Goal: Task Accomplishment & Management: Use online tool/utility

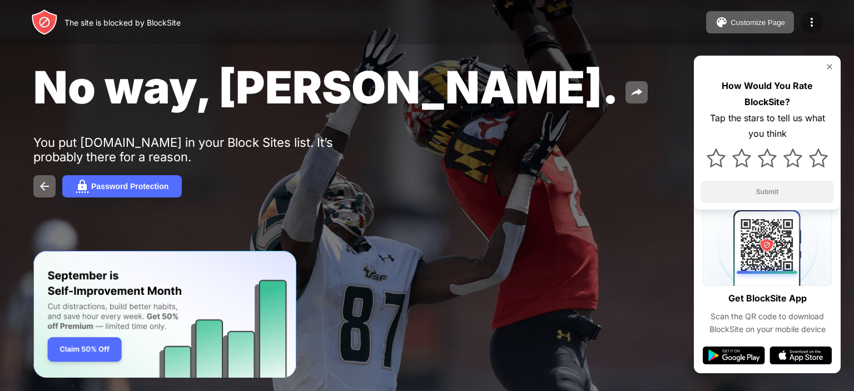
click at [809, 14] on div at bounding box center [811, 22] width 22 height 22
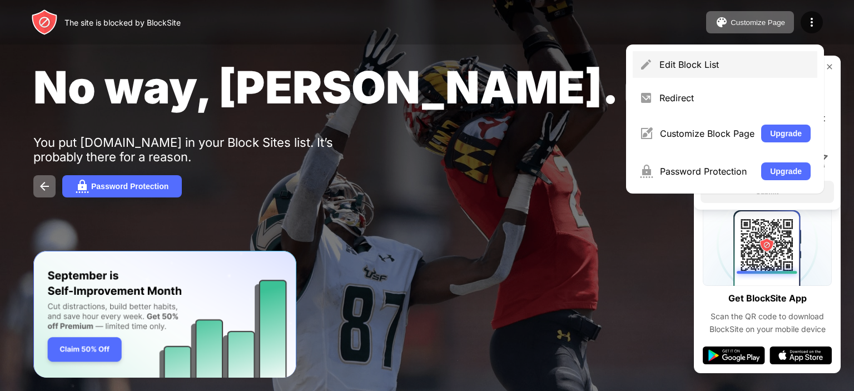
click at [700, 59] on div "Edit Block List" at bounding box center [734, 64] width 151 height 11
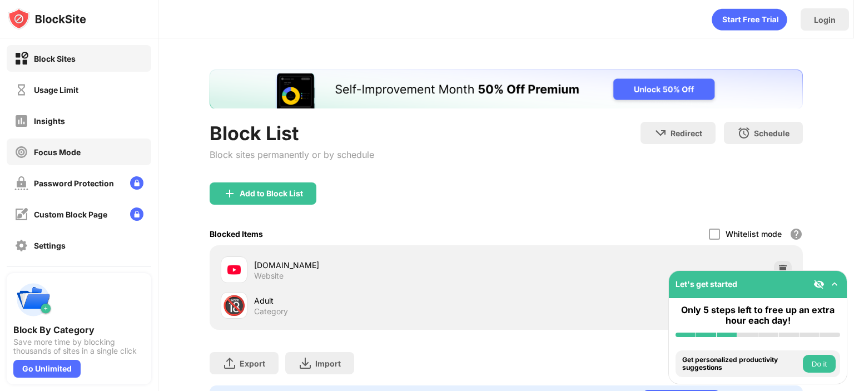
click at [67, 155] on div "Focus Mode" at bounding box center [57, 151] width 47 height 9
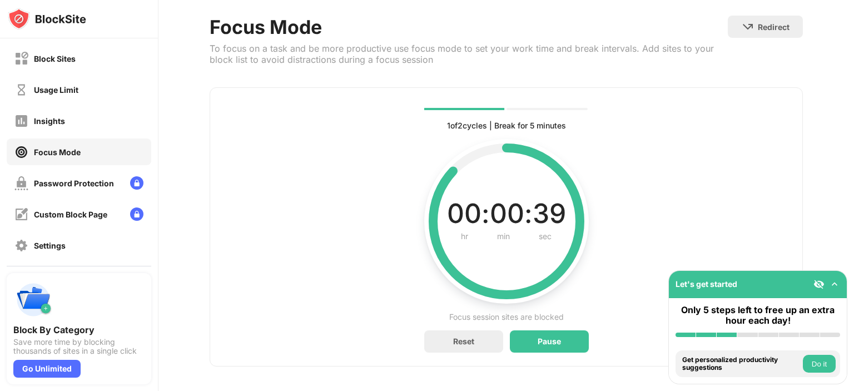
scroll to position [67, 0]
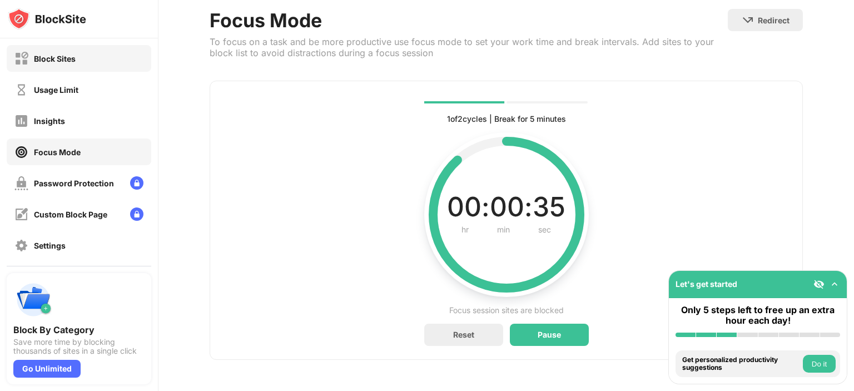
click at [71, 58] on div "Block Sites" at bounding box center [55, 58] width 42 height 9
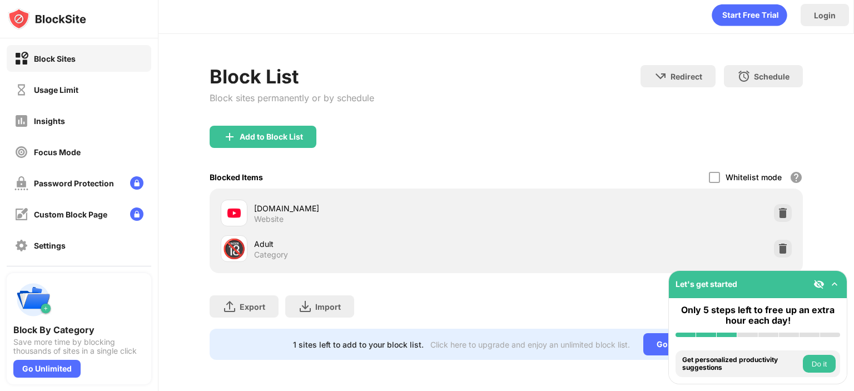
scroll to position [12, 0]
click at [778, 207] on img at bounding box center [782, 212] width 11 height 11
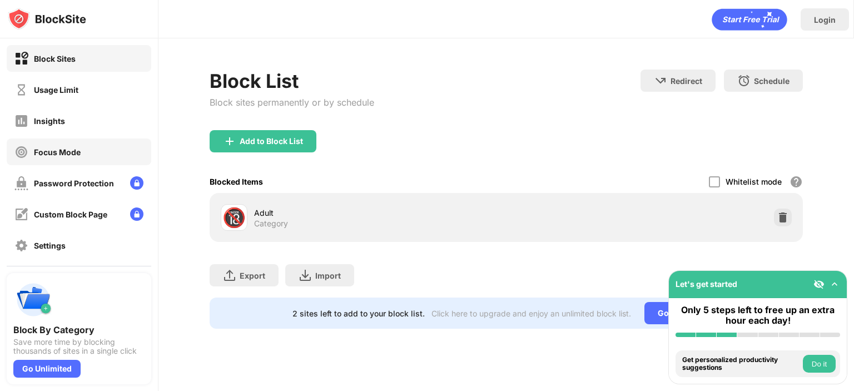
click at [56, 156] on div "Focus Mode" at bounding box center [57, 151] width 47 height 9
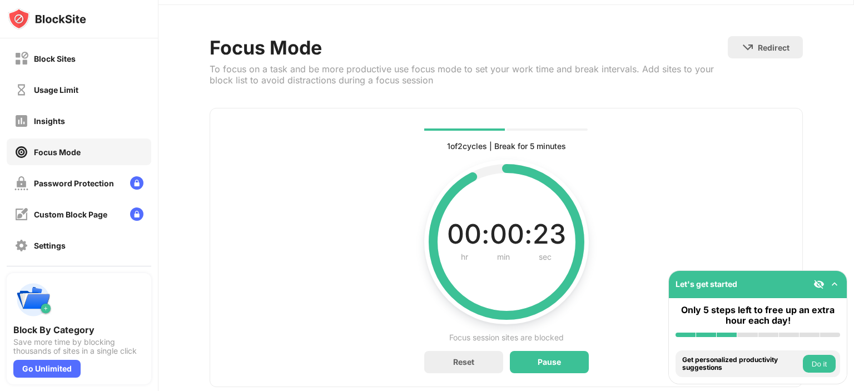
scroll to position [67, 0]
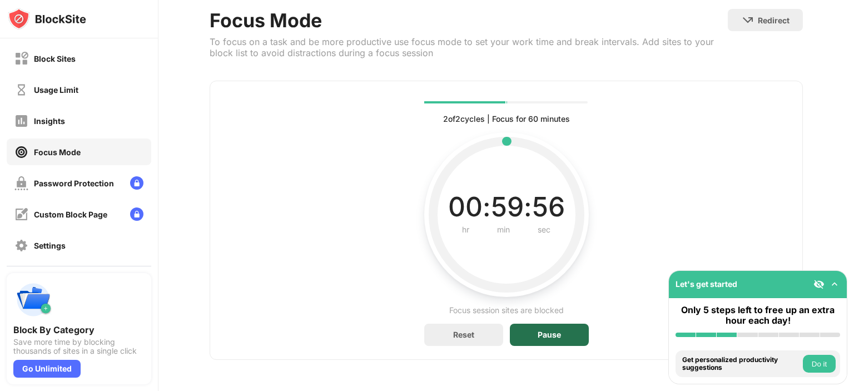
click at [542, 323] on div "Pause" at bounding box center [549, 334] width 79 height 22
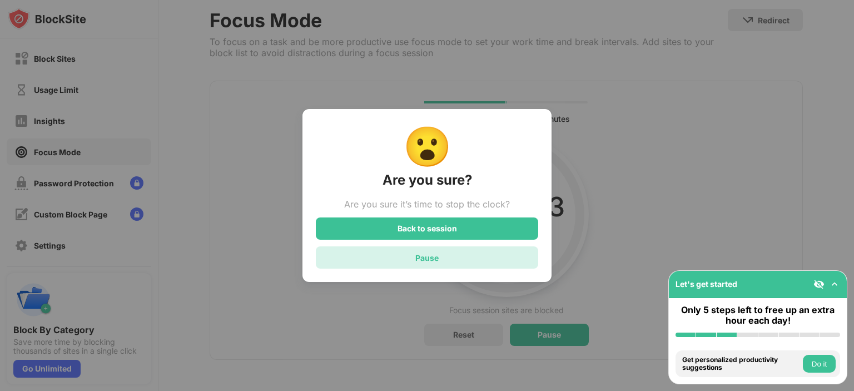
click at [446, 257] on div "Pause" at bounding box center [427, 257] width 222 height 22
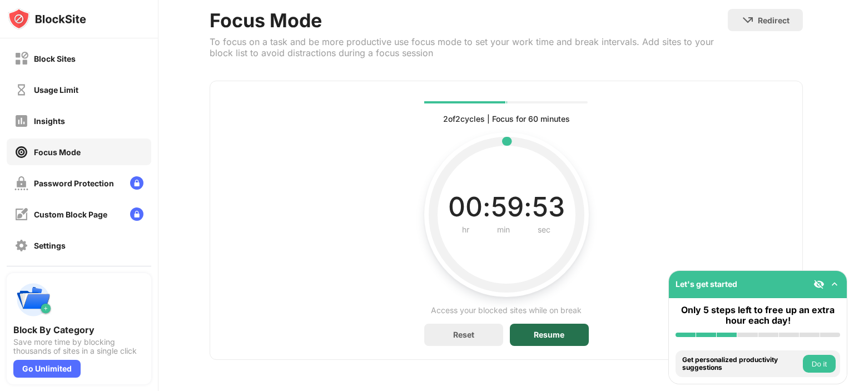
click at [566, 323] on div "Resume" at bounding box center [549, 334] width 79 height 22
